Goal: Navigation & Orientation: Find specific page/section

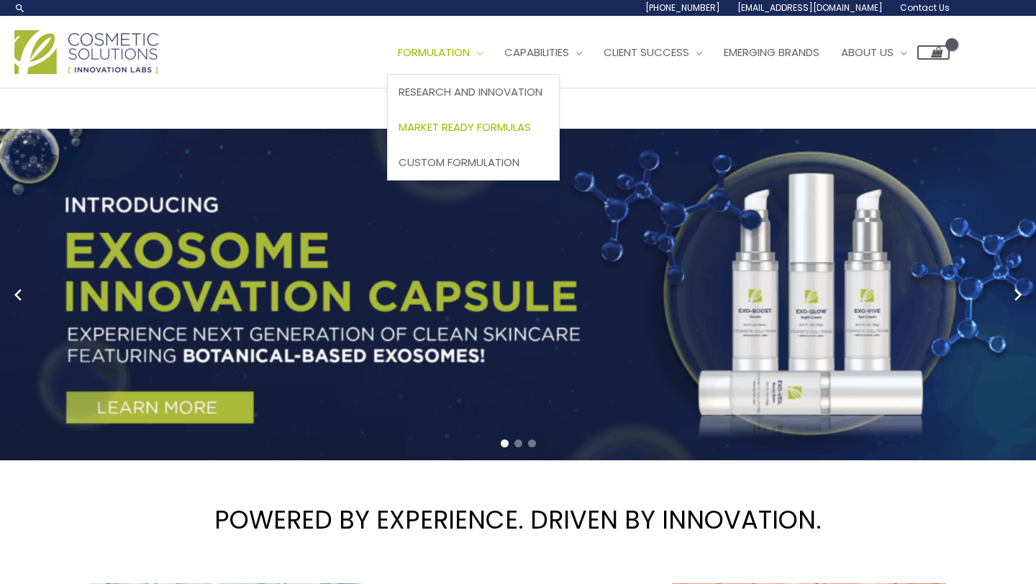
click at [496, 124] on span "Market Ready Formulas" at bounding box center [464, 126] width 132 height 15
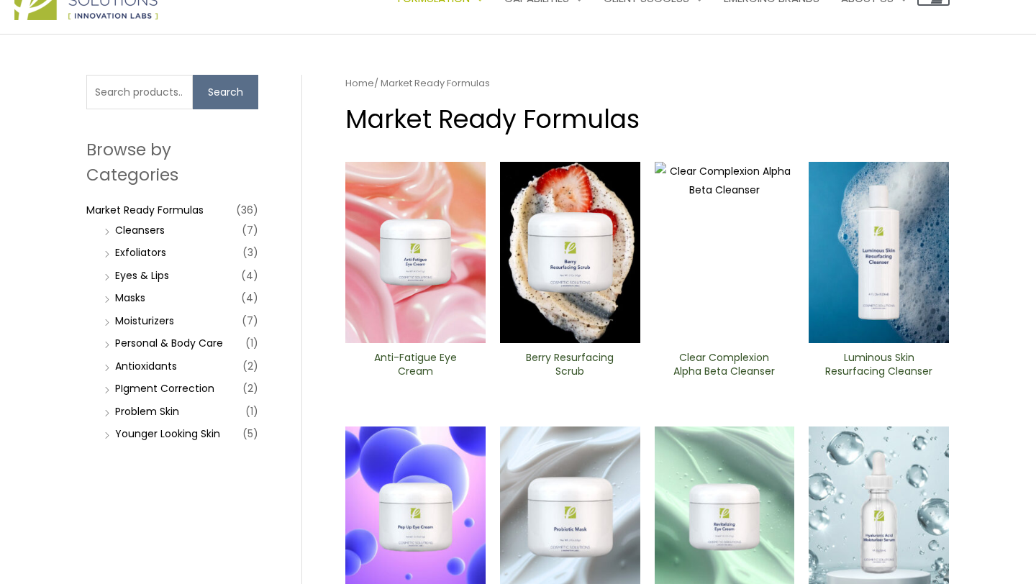
scroll to position [60, 0]
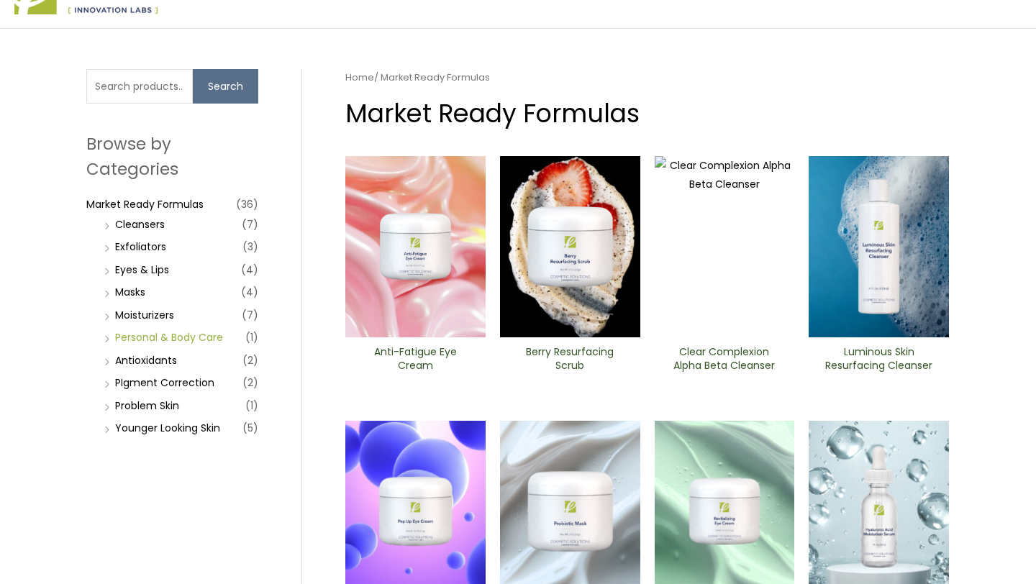
click at [161, 334] on link "Personal & Body Care" at bounding box center [169, 337] width 108 height 14
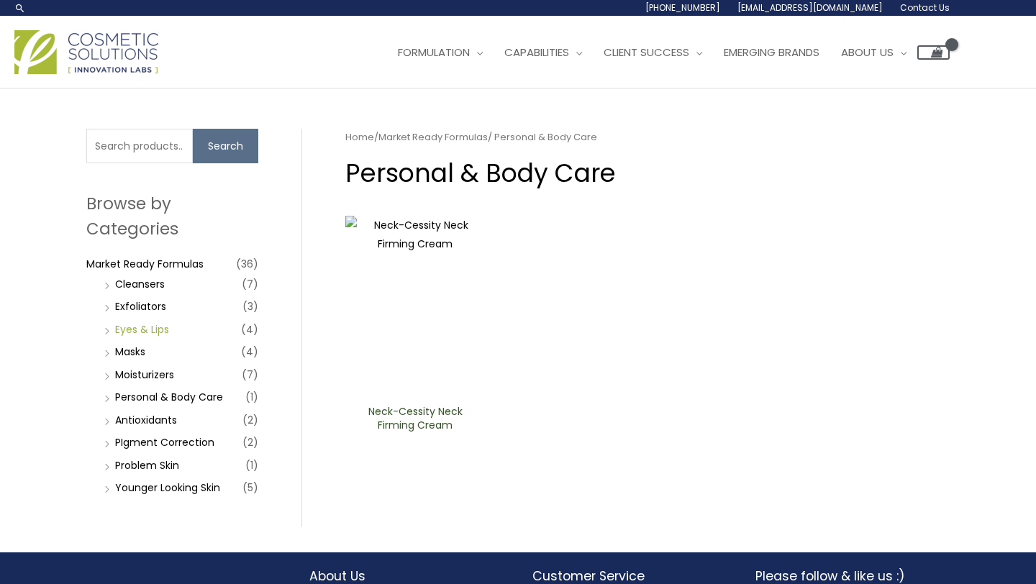
click at [161, 330] on link "Eyes & Lips" at bounding box center [142, 329] width 54 height 14
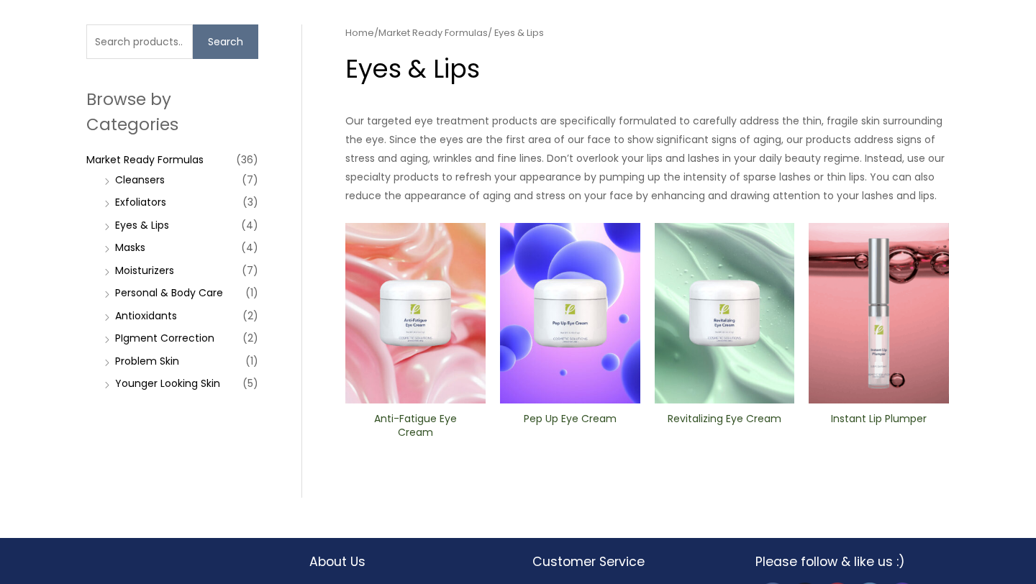
scroll to position [190, 0]
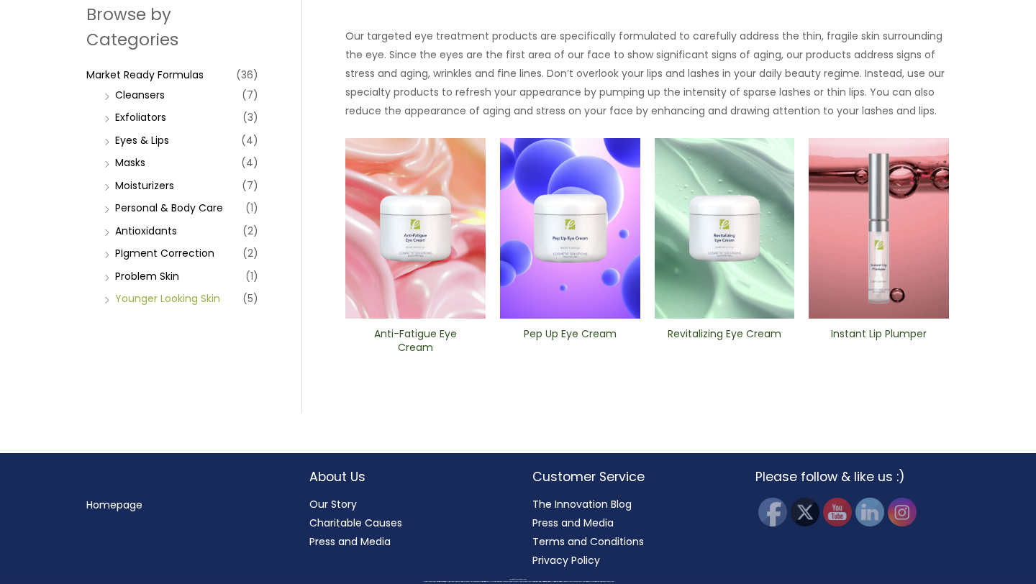
click at [218, 296] on link "Younger Looking Skin" at bounding box center [167, 298] width 105 height 14
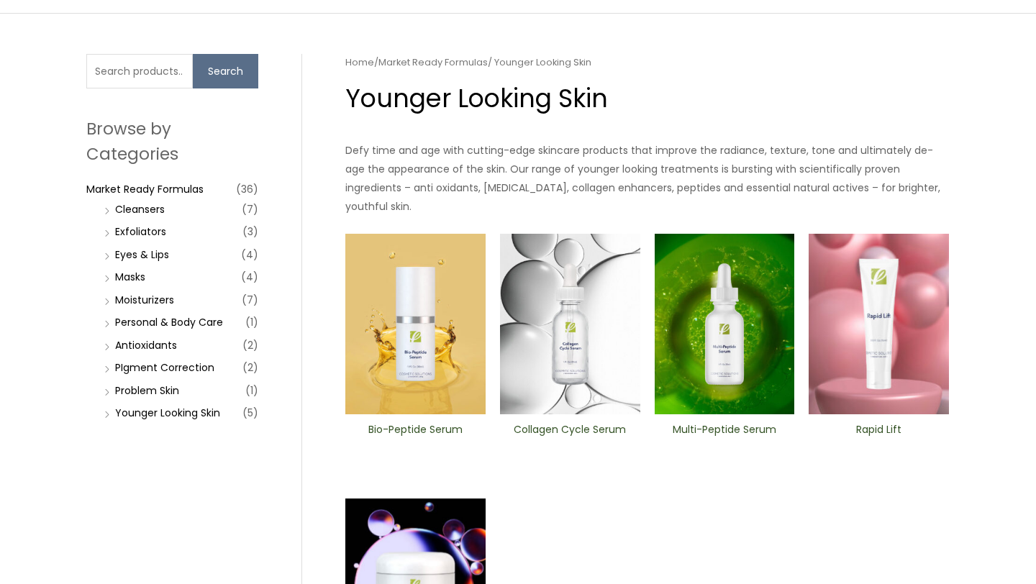
scroll to position [7, 0]
